Goal: Use online tool/utility: Utilize a website feature to perform a specific function

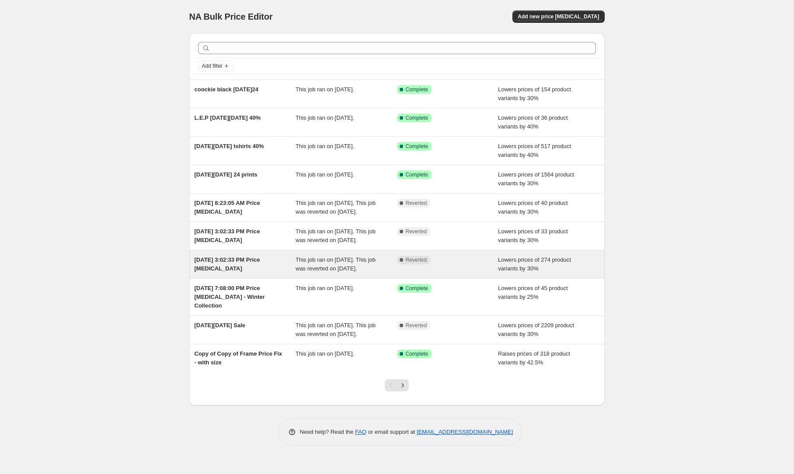
scroll to position [11, 0]
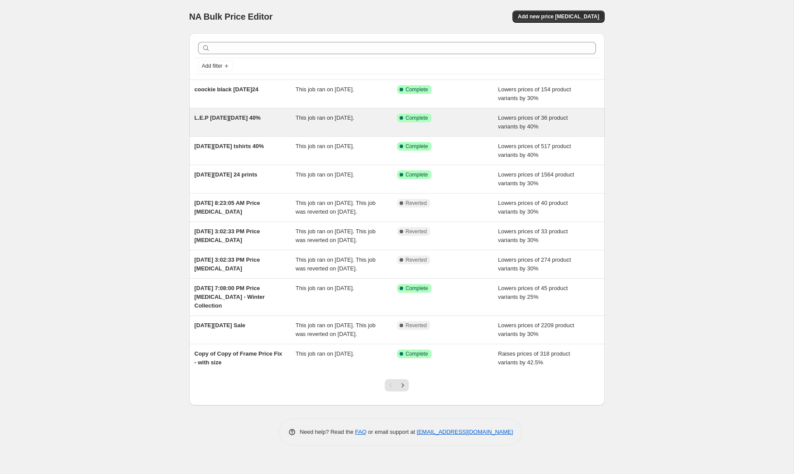
click at [475, 114] on div "Success Complete Complete" at bounding box center [441, 118] width 88 height 9
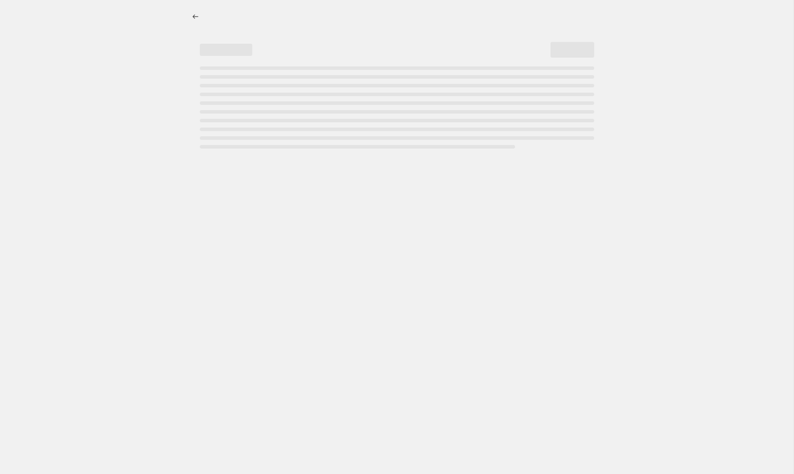
select select "percentage"
select select "tag"
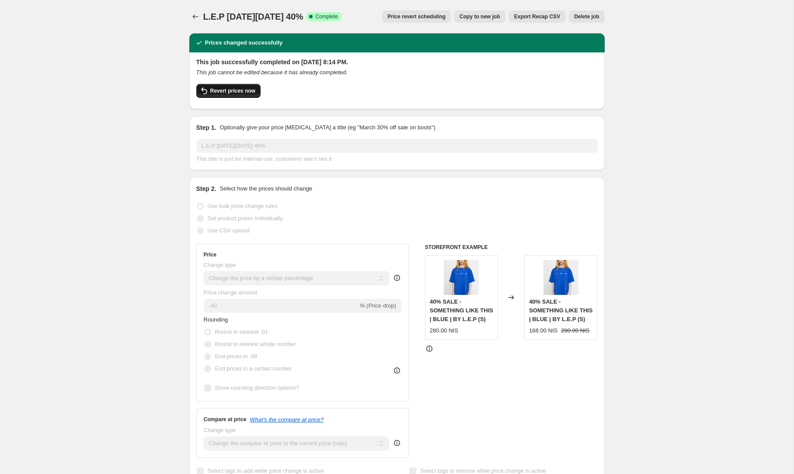
click at [229, 94] on span "Revert prices now" at bounding box center [232, 90] width 45 height 7
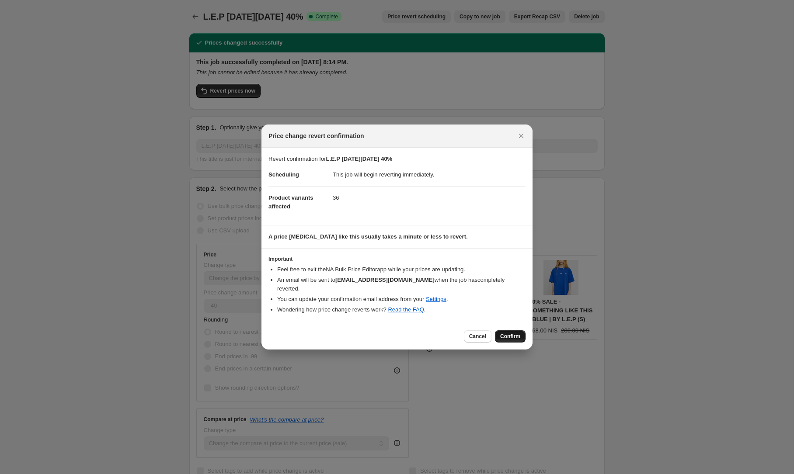
click at [515, 337] on button "Confirm" at bounding box center [510, 337] width 31 height 12
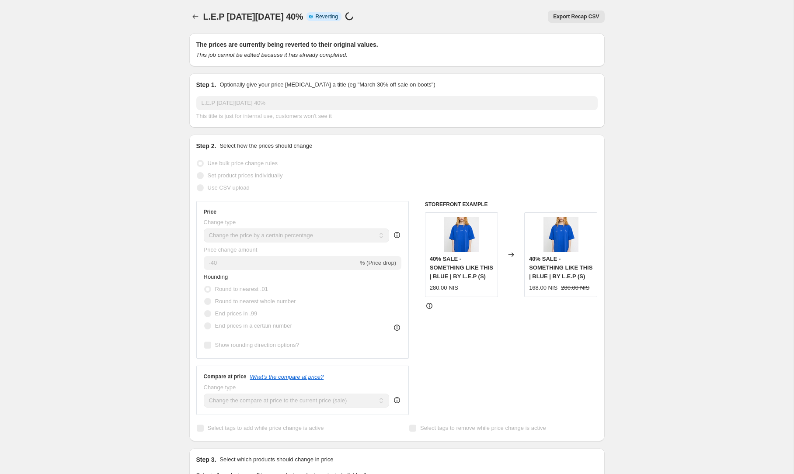
select select "percentage"
select select "tag"
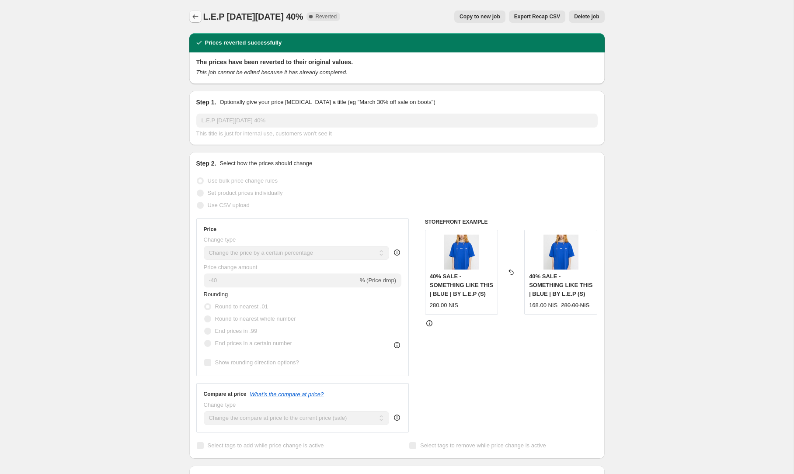
click at [193, 18] on icon "Price change jobs" at bounding box center [195, 16] width 9 height 9
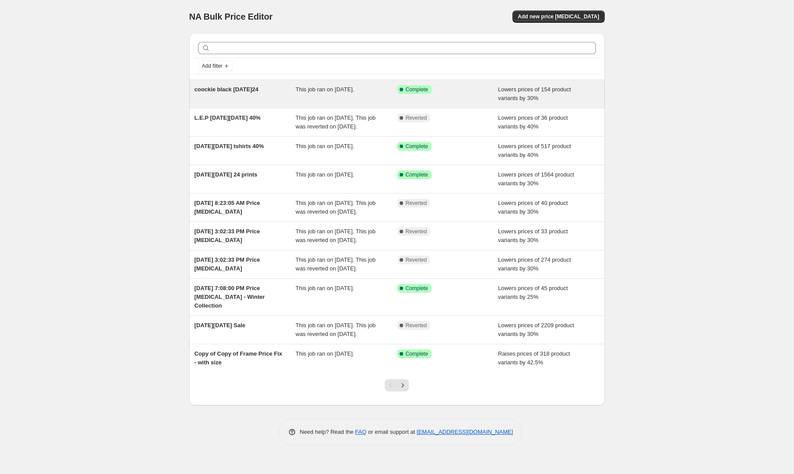
click at [478, 95] on div "Success Complete Complete" at bounding box center [447, 93] width 101 height 17
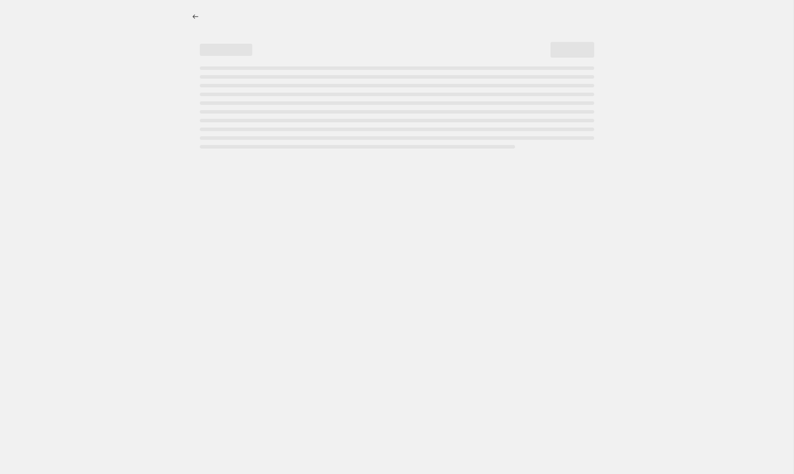
select select "percentage"
select select "tag"
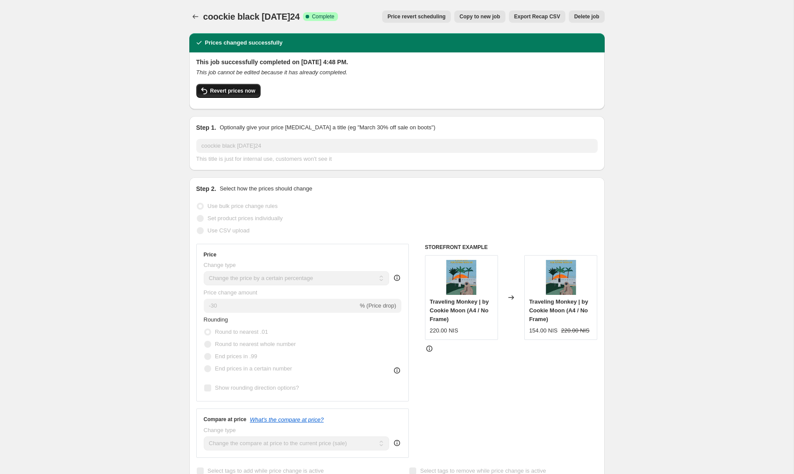
click at [232, 88] on span "Revert prices now" at bounding box center [232, 90] width 45 height 7
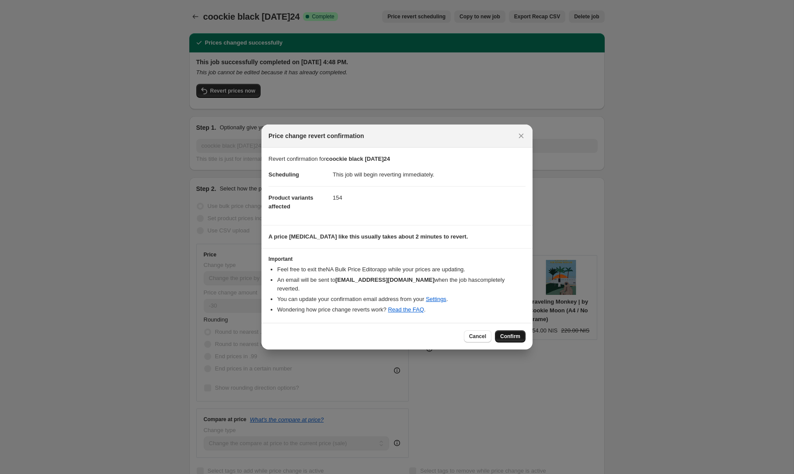
click at [502, 331] on button "Confirm" at bounding box center [510, 337] width 31 height 12
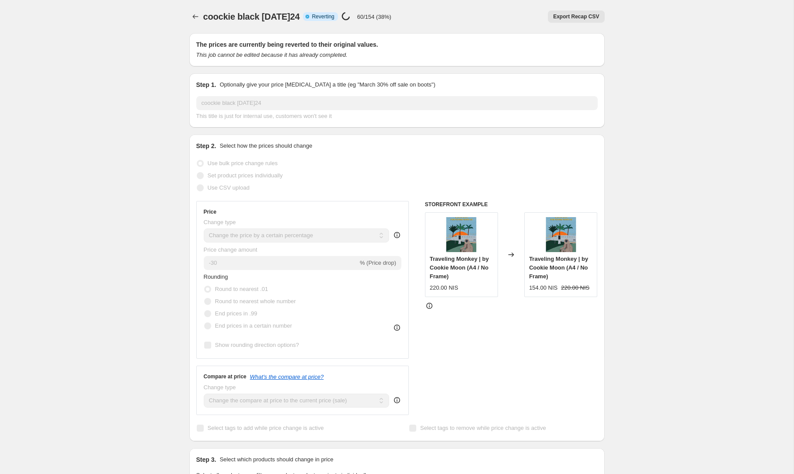
select select "percentage"
select select "tag"
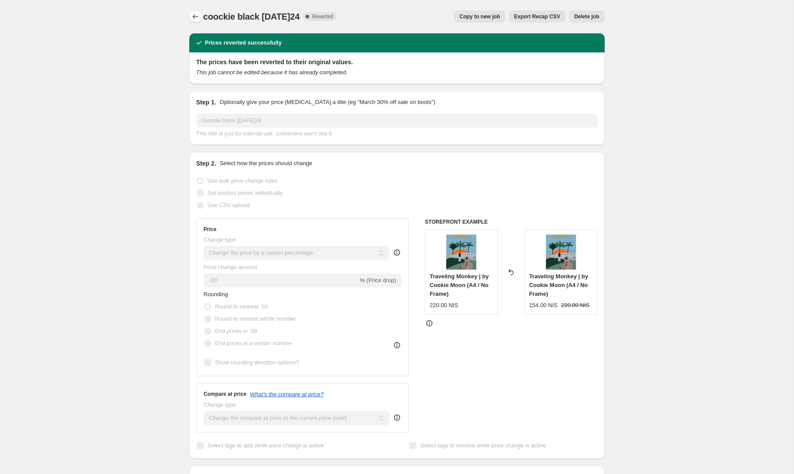
click at [198, 18] on icon "Price change jobs" at bounding box center [195, 16] width 9 height 9
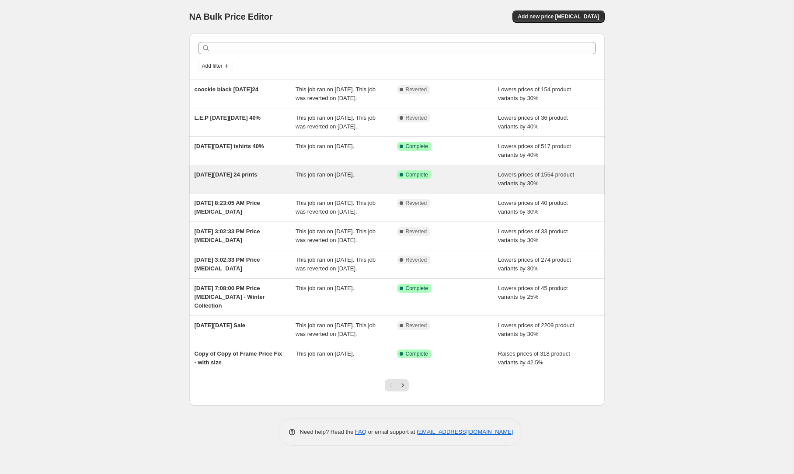
click at [232, 188] on div "[DATE][DATE] 24 prints" at bounding box center [245, 179] width 101 height 17
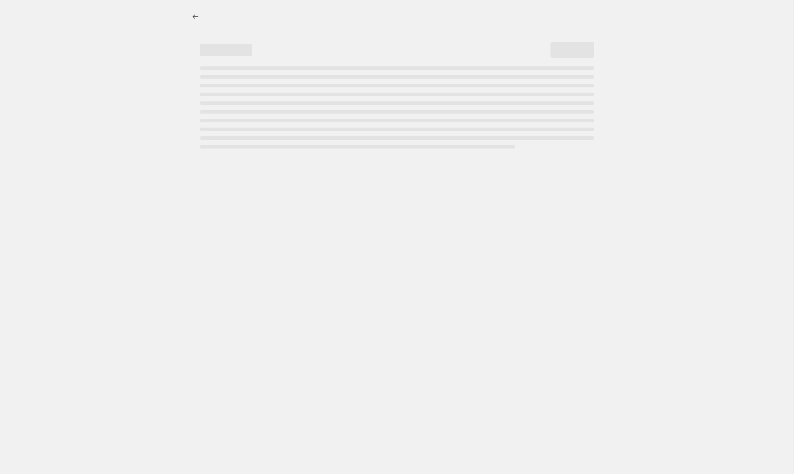
select select "percentage"
select select "tag"
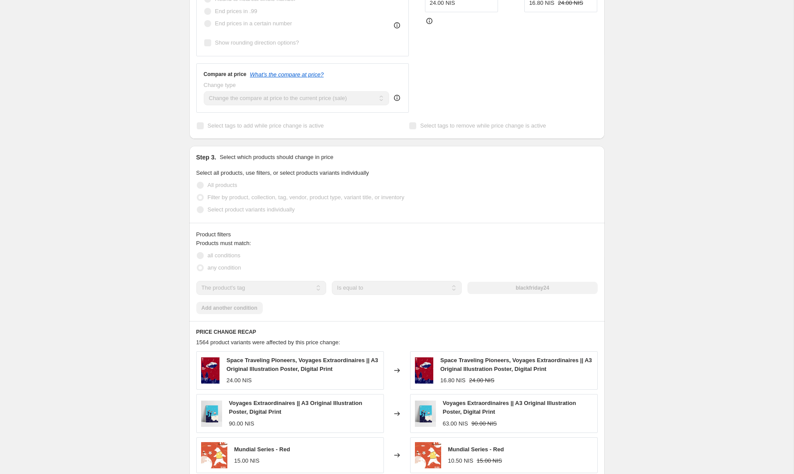
scroll to position [346, 0]
